Goal: Find specific page/section: Find specific page/section

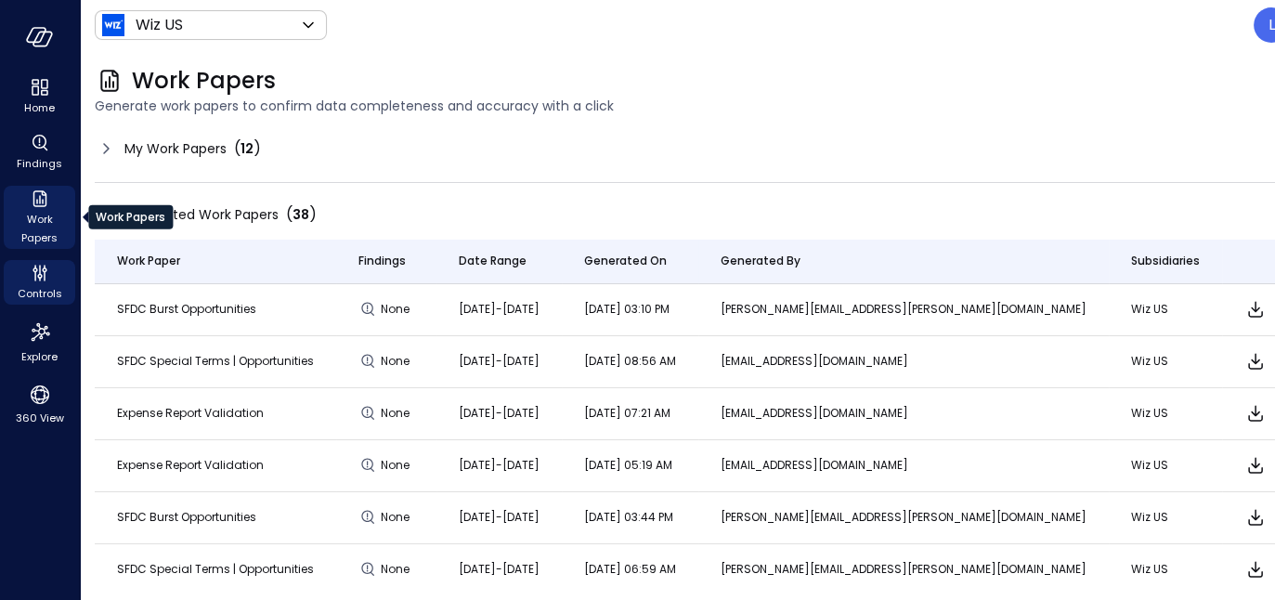
click at [32, 211] on span "Work Papers" at bounding box center [39, 228] width 57 height 37
click at [39, 218] on span "Work Papers" at bounding box center [39, 228] width 57 height 37
click at [107, 148] on div "Findings" at bounding box center [119, 152] width 62 height 24
click at [206, 136] on div "My Work Papers ( 12 )" at bounding box center [692, 149] width 1194 height 30
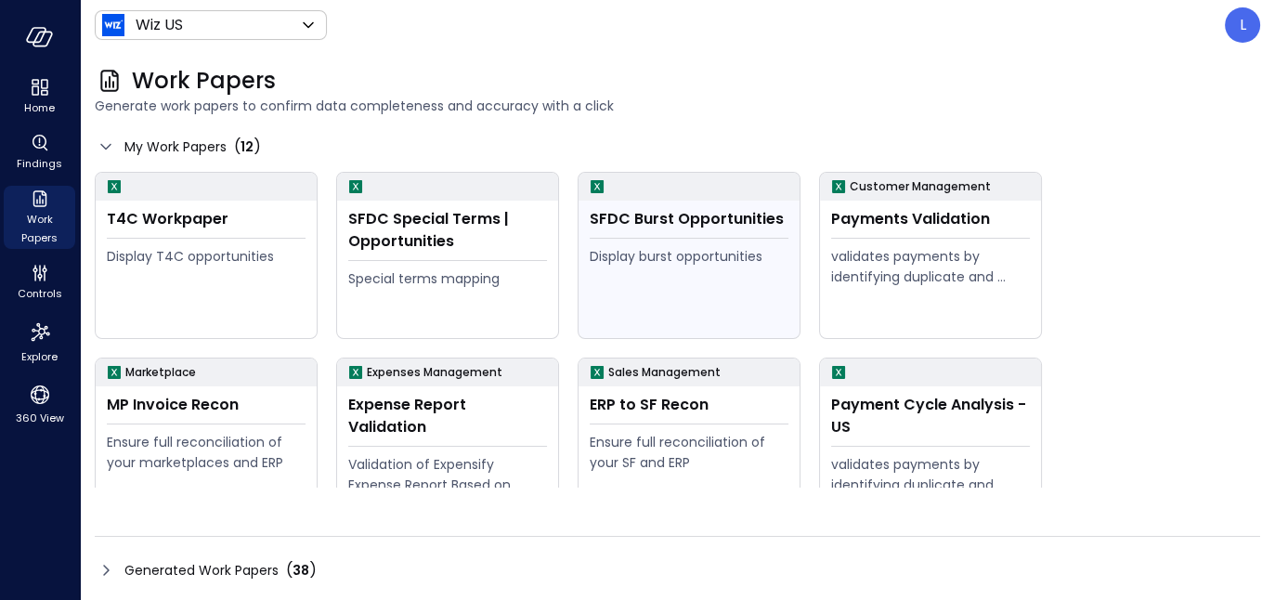
click at [687, 230] on div "SFDC Burst Opportunities Display burst opportunities" at bounding box center [688, 269] width 221 height 137
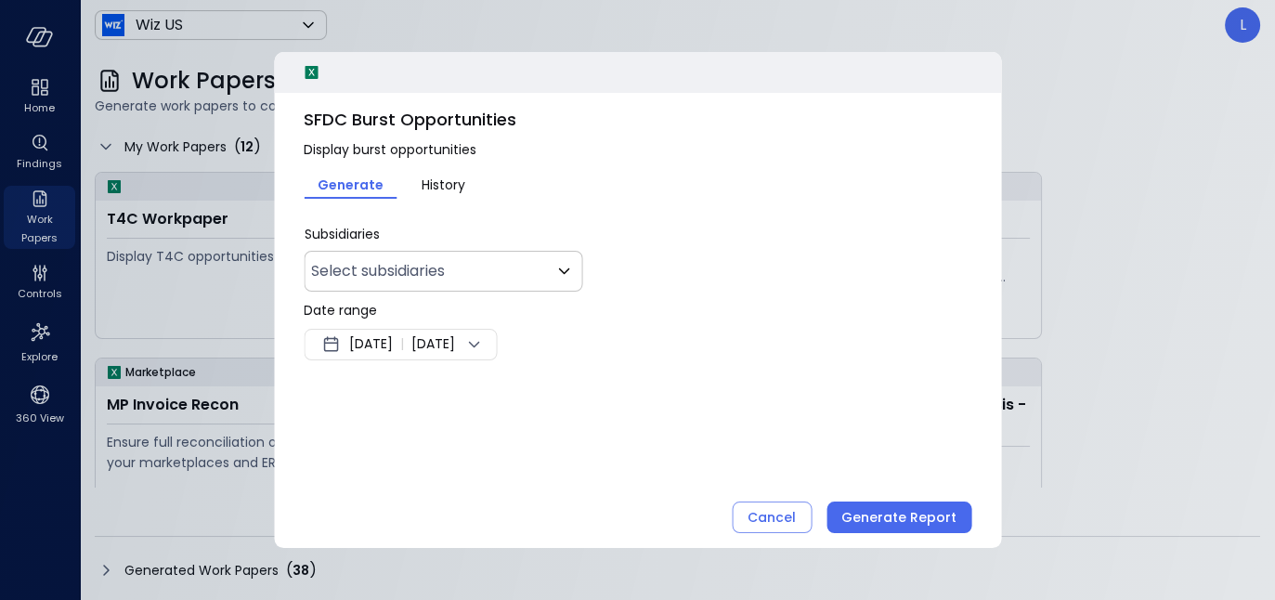
type input "**"
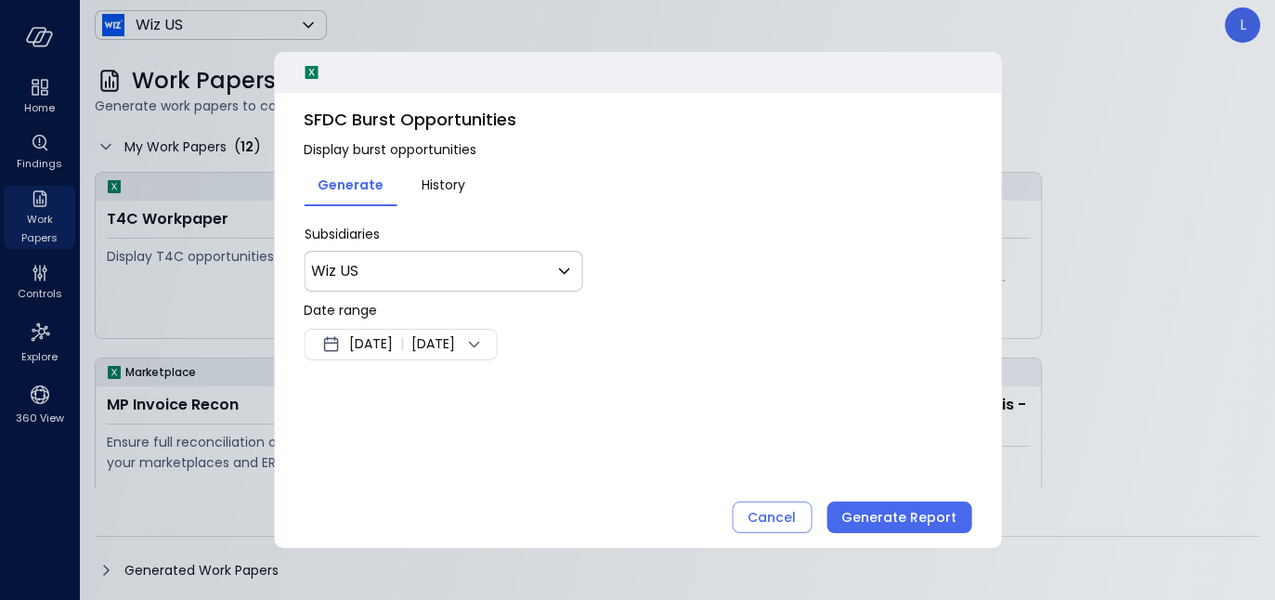
click at [455, 347] on span "[DATE]" at bounding box center [433, 344] width 44 height 22
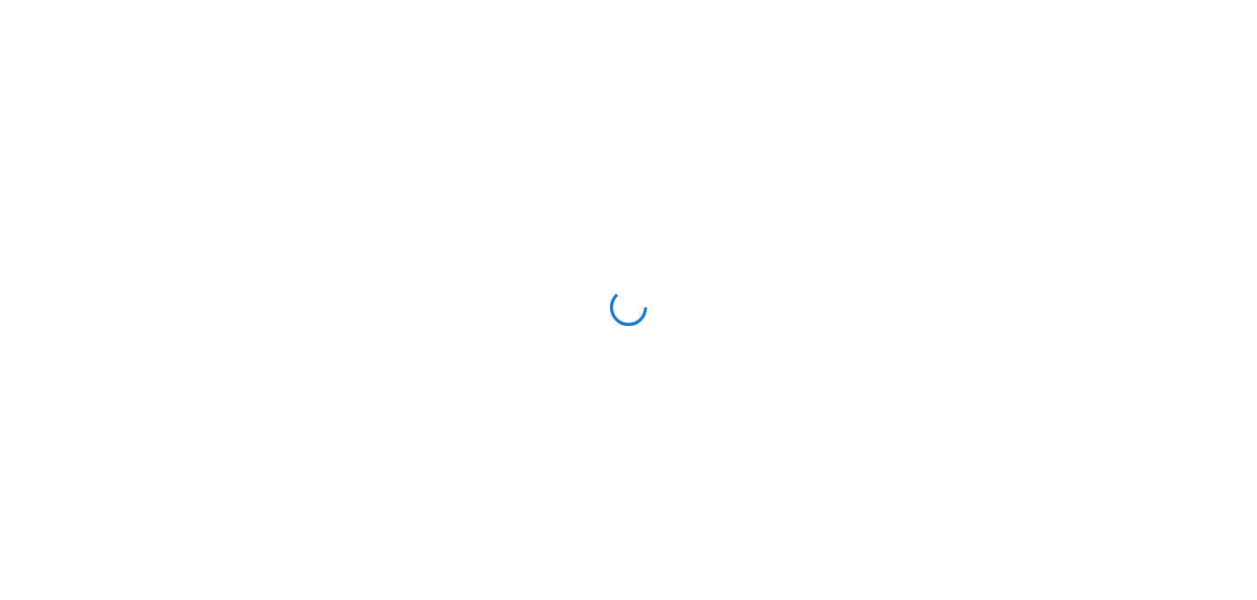
click at [520, 537] on div at bounding box center [628, 307] width 1242 height 600
